Goal: Task Accomplishment & Management: Use online tool/utility

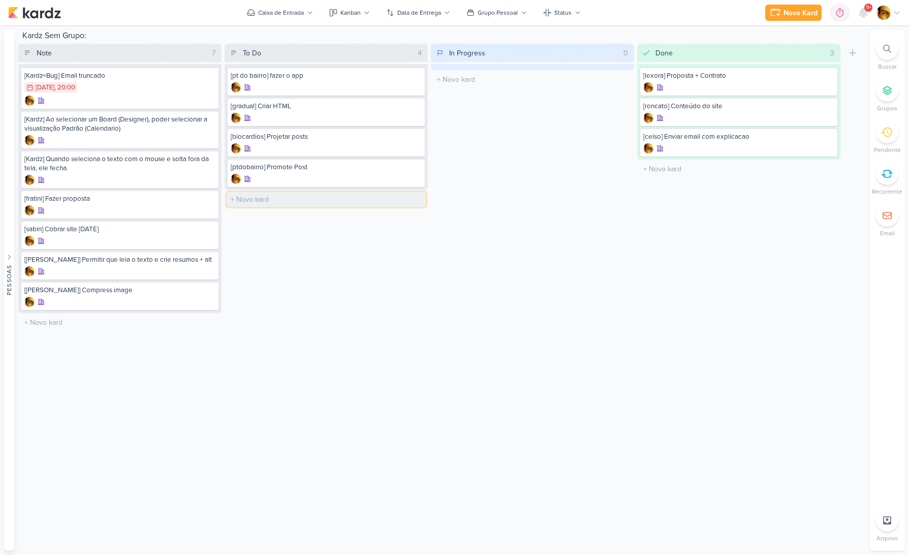
click at [250, 202] on input "text" at bounding box center [326, 199] width 199 height 15
type input "[posts] Posts Outubro - Biocárdios"
click at [300, 209] on div at bounding box center [326, 209] width 191 height 10
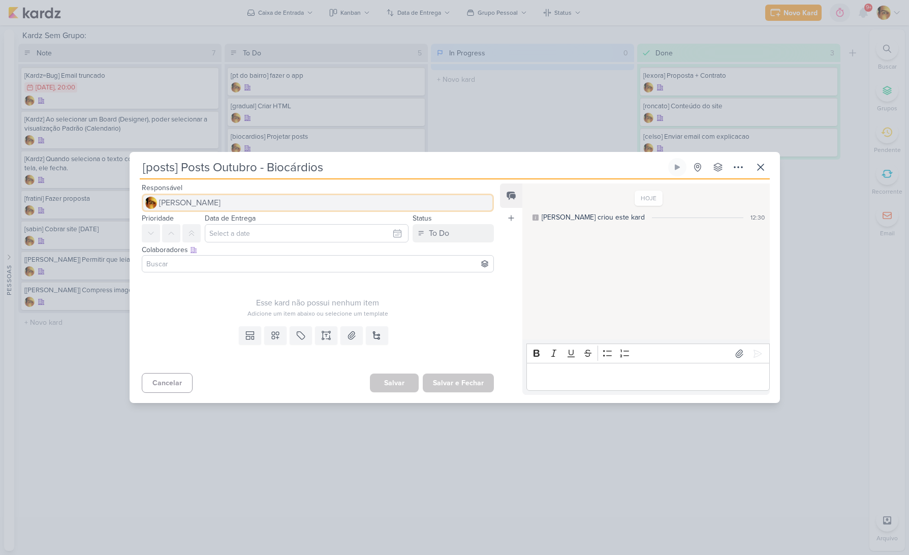
click at [213, 204] on span "[PERSON_NAME]" at bounding box center [190, 203] width 62 height 12
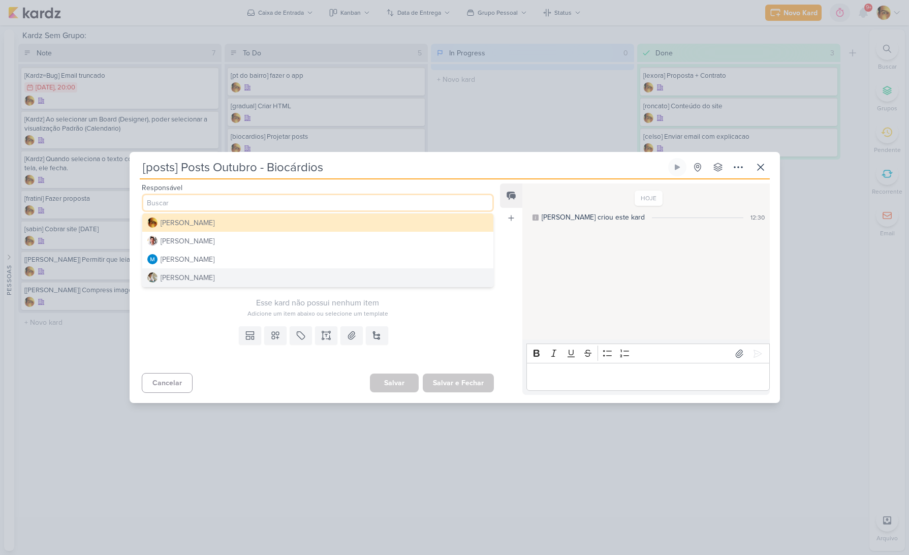
click at [199, 270] on button "[PERSON_NAME]" at bounding box center [318, 277] width 352 height 18
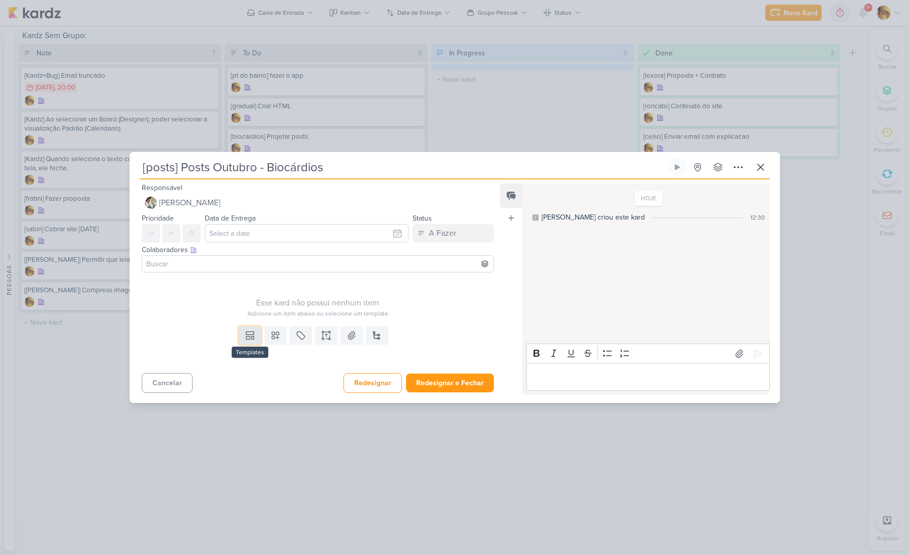
click at [255, 341] on button at bounding box center [250, 335] width 22 height 18
click at [255, 318] on button "Design" at bounding box center [281, 312] width 111 height 17
type input "[DATE] 20:00"
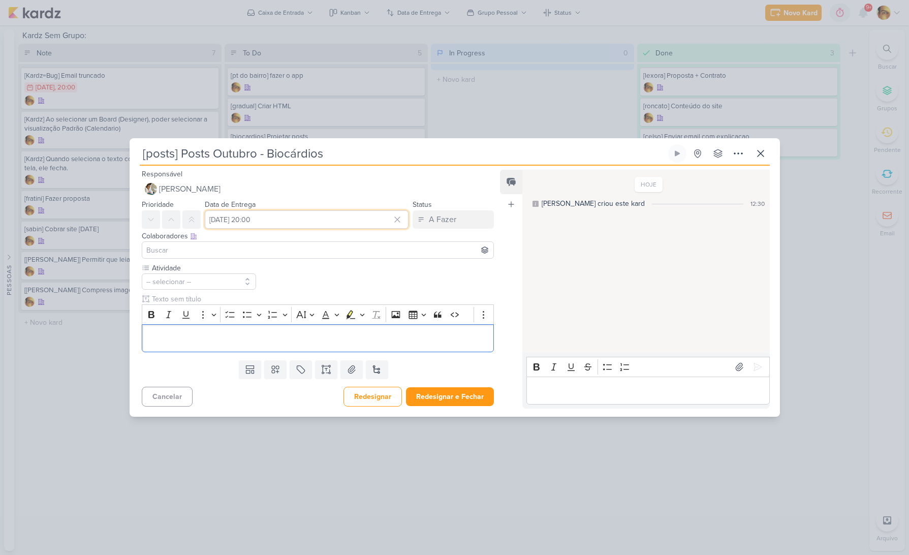
click at [262, 220] on input "[DATE] 20:00" at bounding box center [307, 219] width 204 height 18
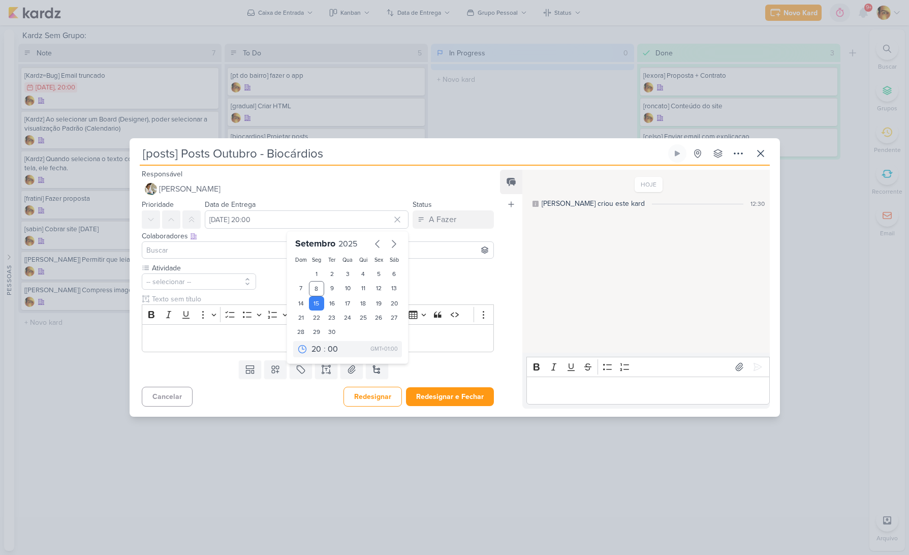
click at [216, 257] on div at bounding box center [318, 249] width 353 height 17
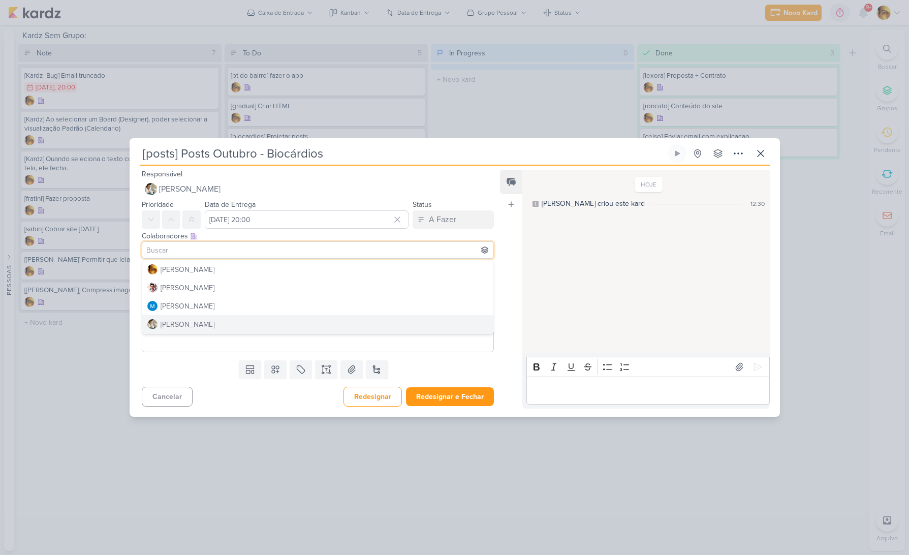
click at [226, 403] on div "Cancelar Redesignar Redesignar e Fechar Ctrl + Enter" at bounding box center [314, 396] width 369 height 26
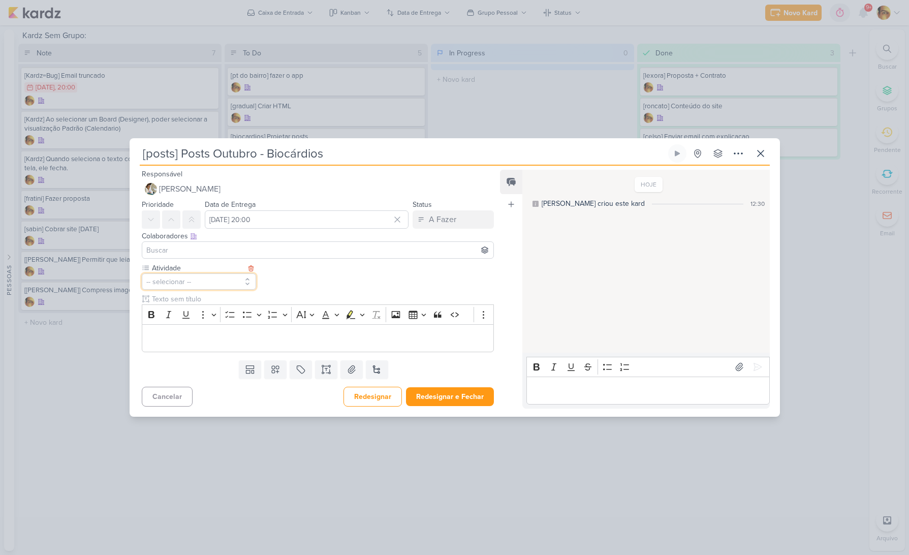
click at [212, 282] on button "-- selecionar --" at bounding box center [199, 281] width 115 height 16
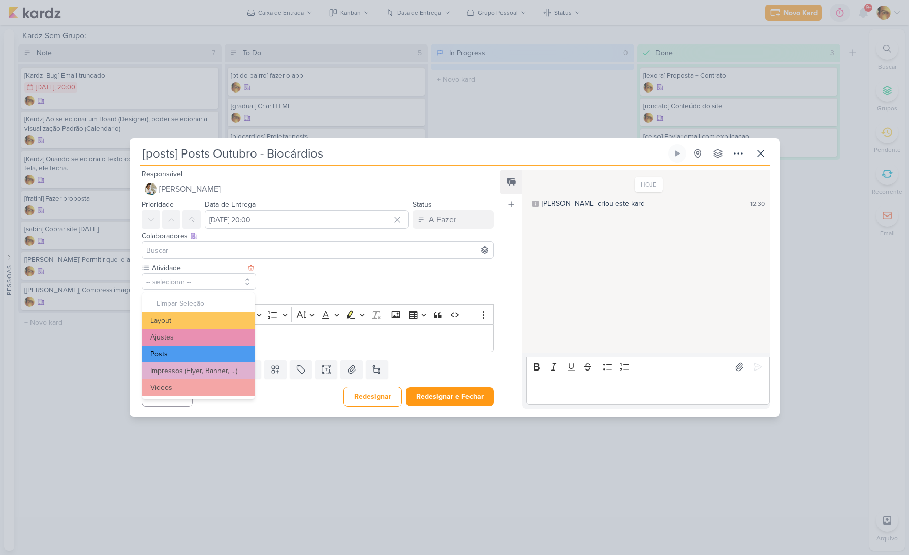
click at [186, 354] on button "Posts" at bounding box center [198, 354] width 112 height 17
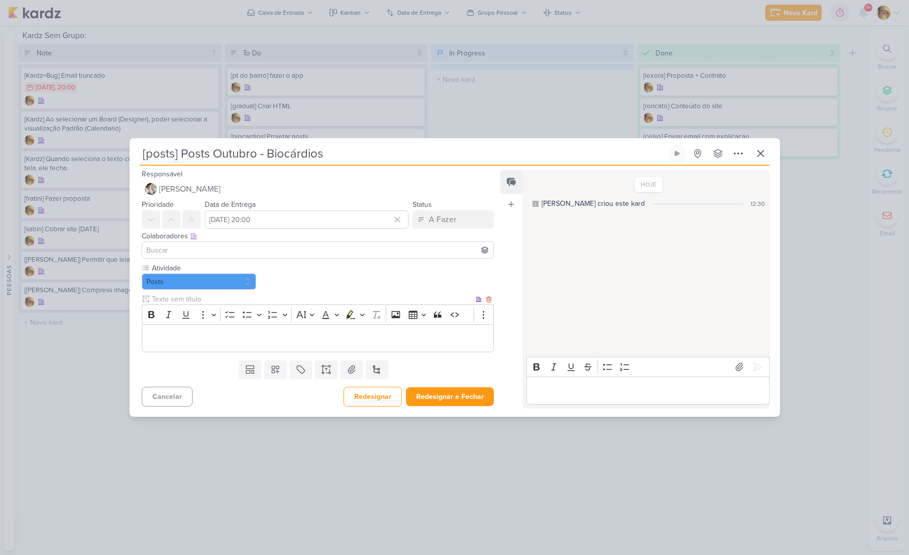
click at [186, 345] on div "Editor editing area: main" at bounding box center [318, 338] width 353 height 28
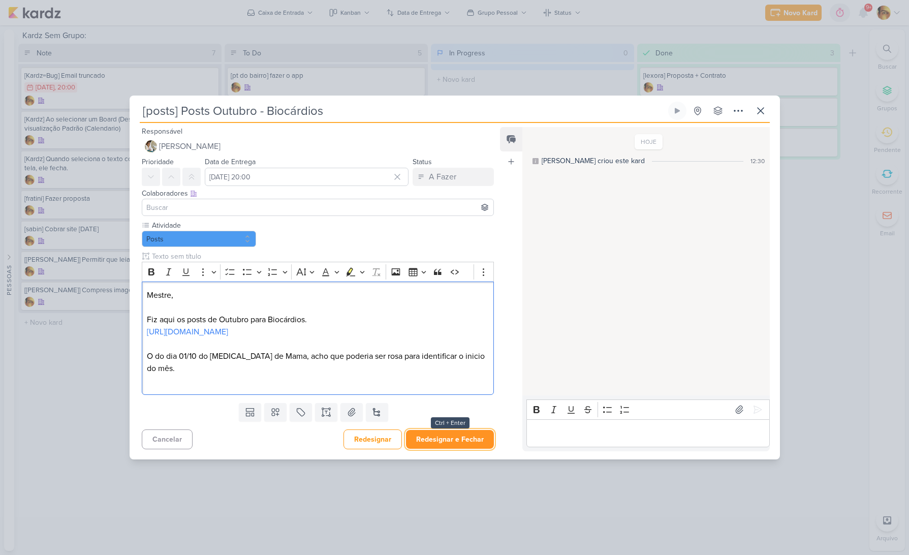
click at [435, 444] on button "Redesignar e Fechar" at bounding box center [450, 439] width 88 height 19
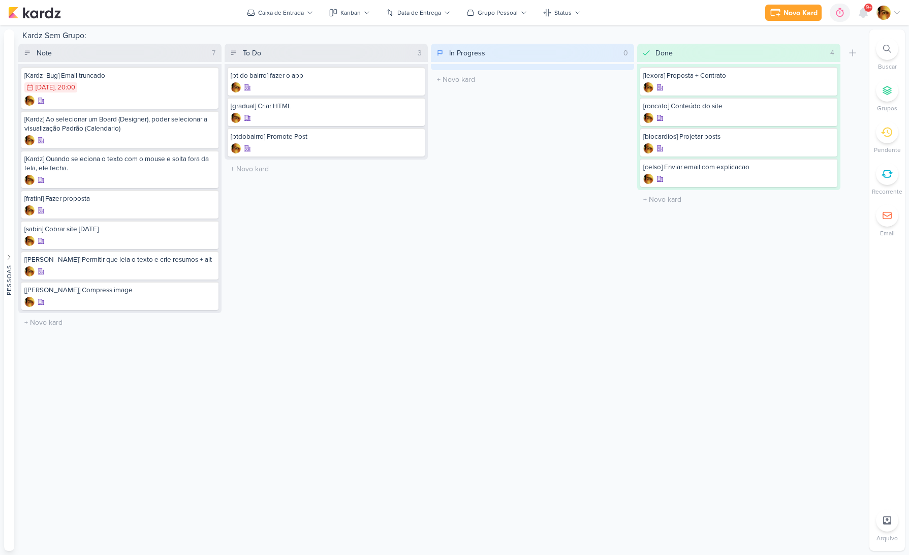
drag, startPoint x: 324, startPoint y: 146, endPoint x: 478, endPoint y: 553, distance: 434.8
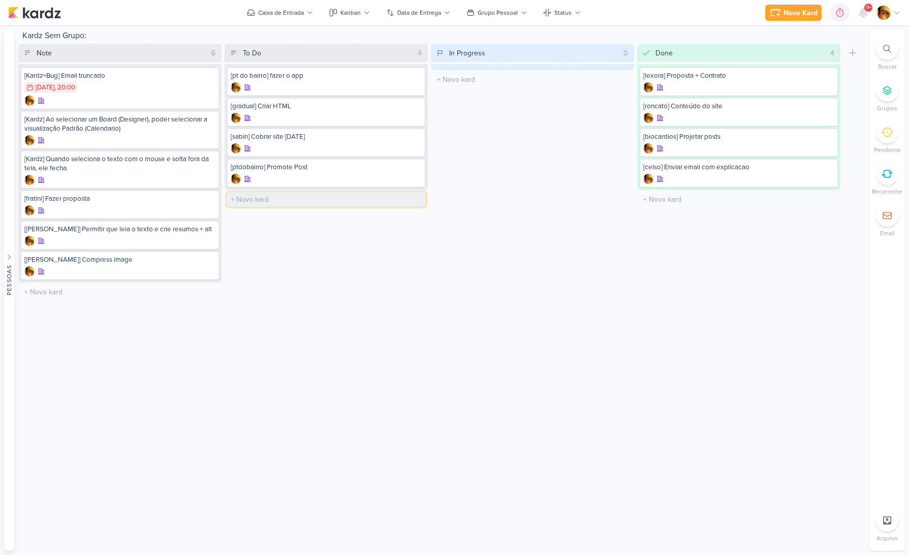
click at [352, 199] on input "text" at bounding box center [326, 199] width 199 height 15
type input "[lexora] Enviar logo"
